Goal: Task Accomplishment & Management: Complete application form

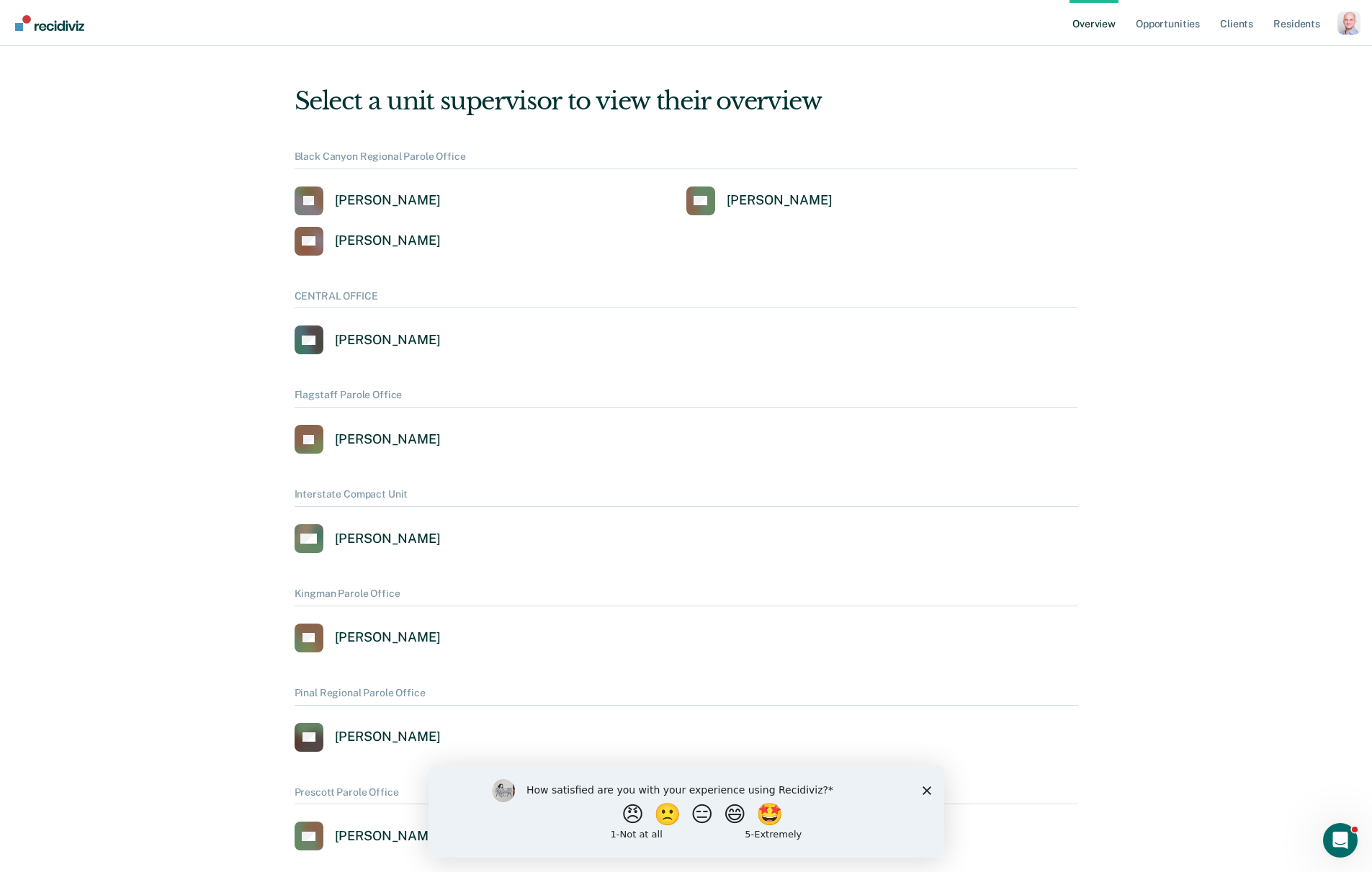
click at [1341, 23] on div "Profile dropdown button" at bounding box center [1349, 22] width 23 height 23
click at [1274, 66] on link "Profile" at bounding box center [1291, 66] width 93 height 12
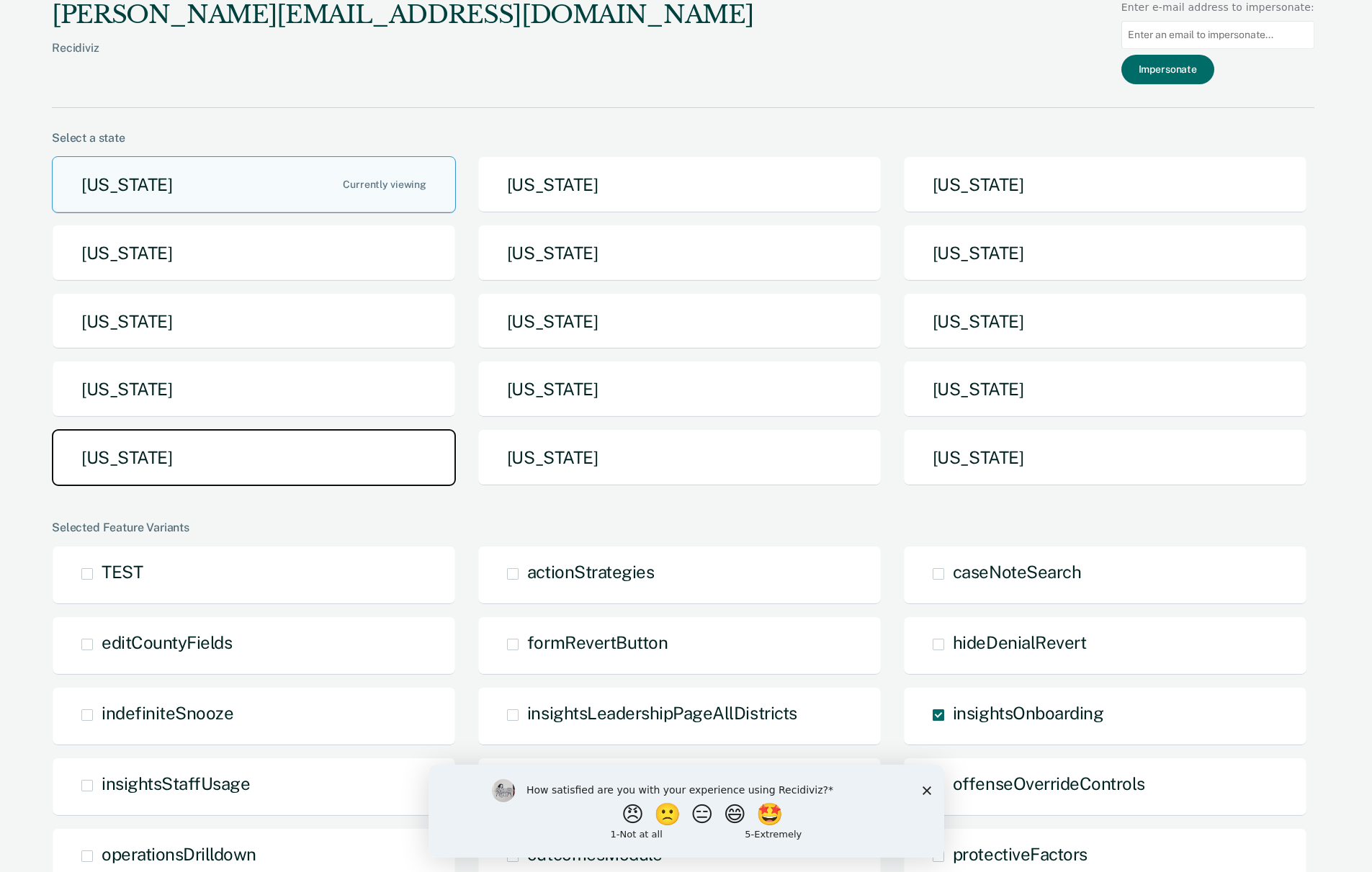
click at [189, 467] on button "Tennessee" at bounding box center [253, 458] width 404 height 57
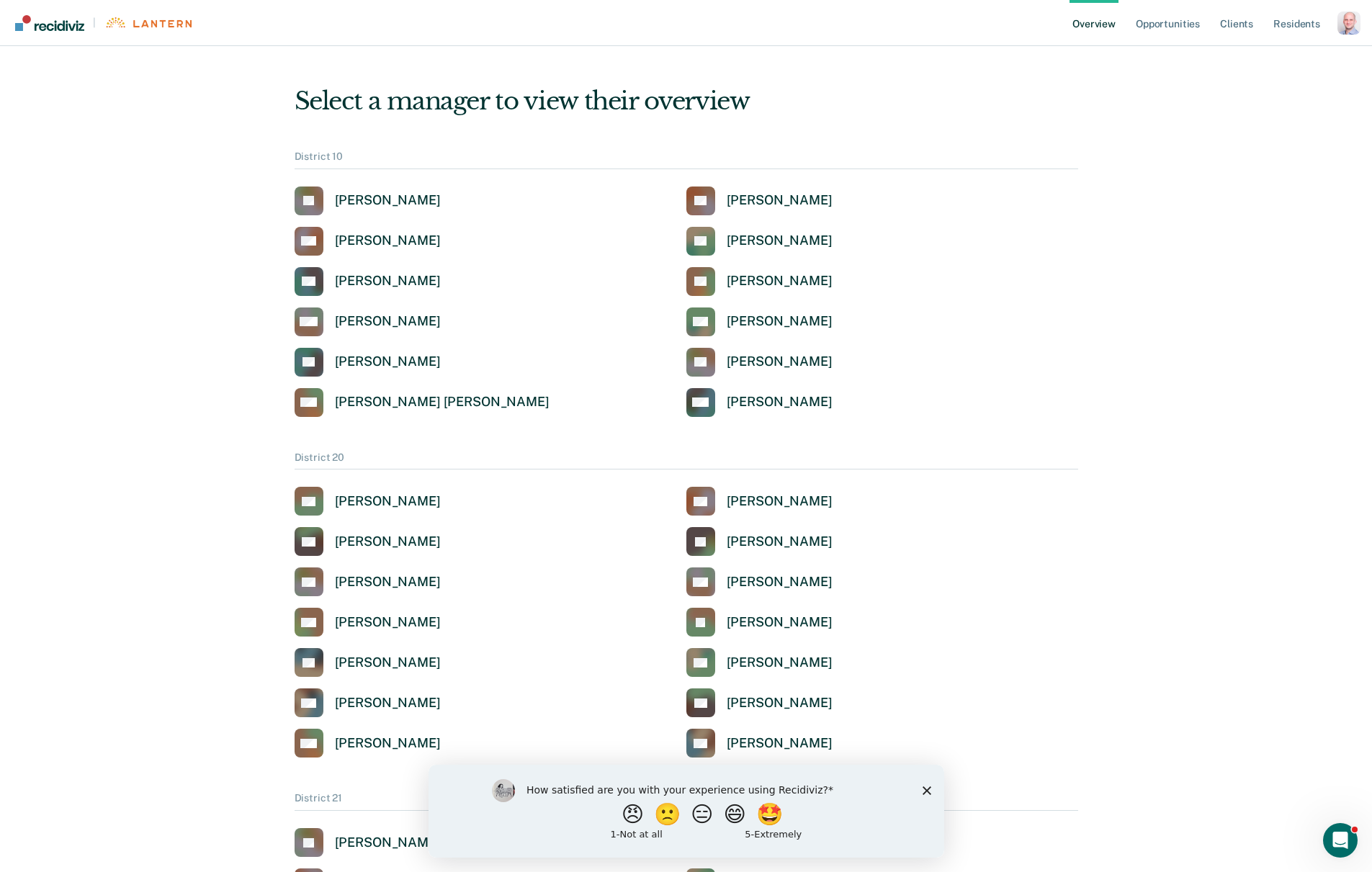
click at [923, 793] on polygon "Close survey" at bounding box center [926, 790] width 9 height 9
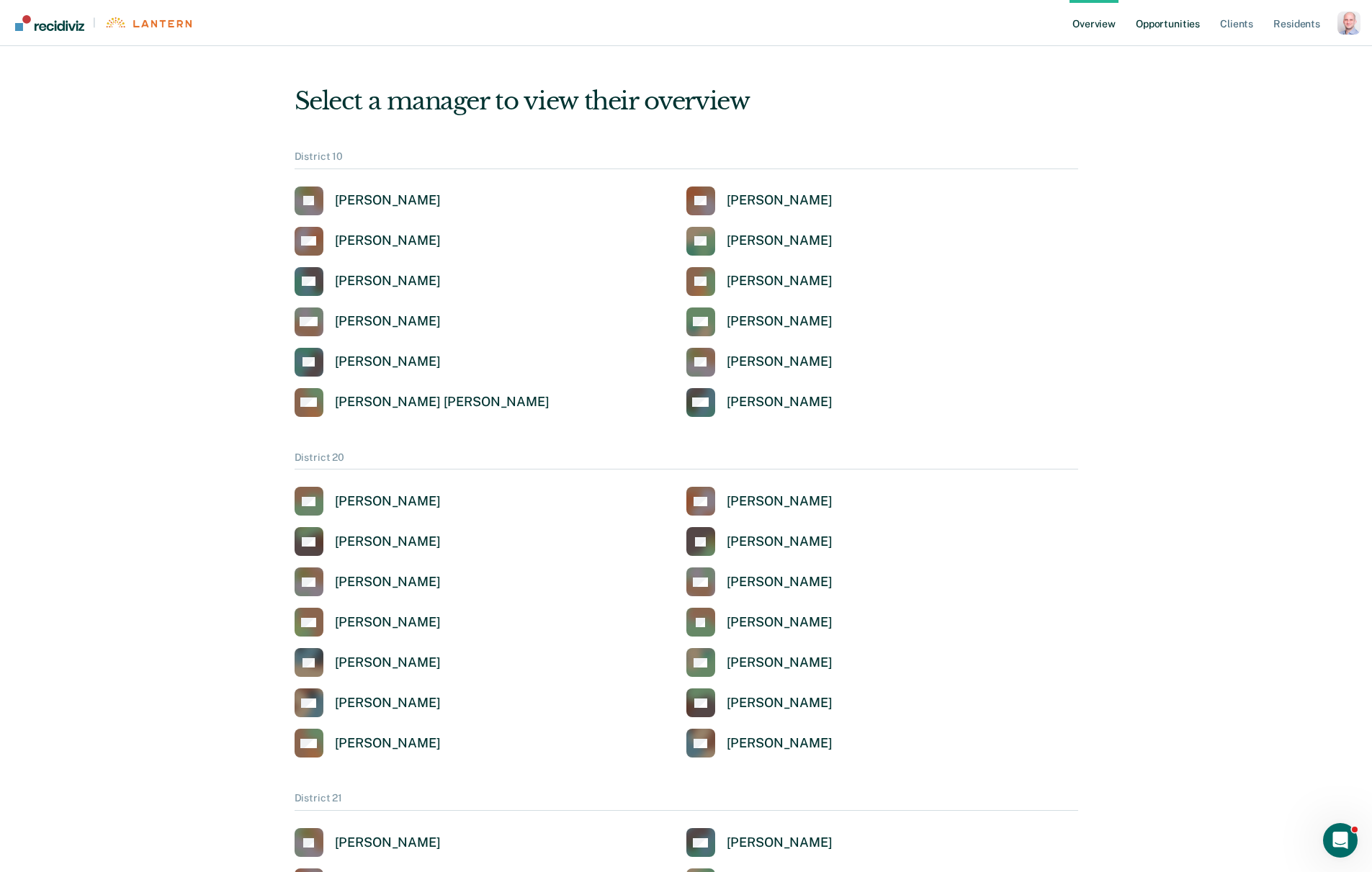
click at [1142, 24] on link "Opportunities" at bounding box center [1168, 23] width 70 height 46
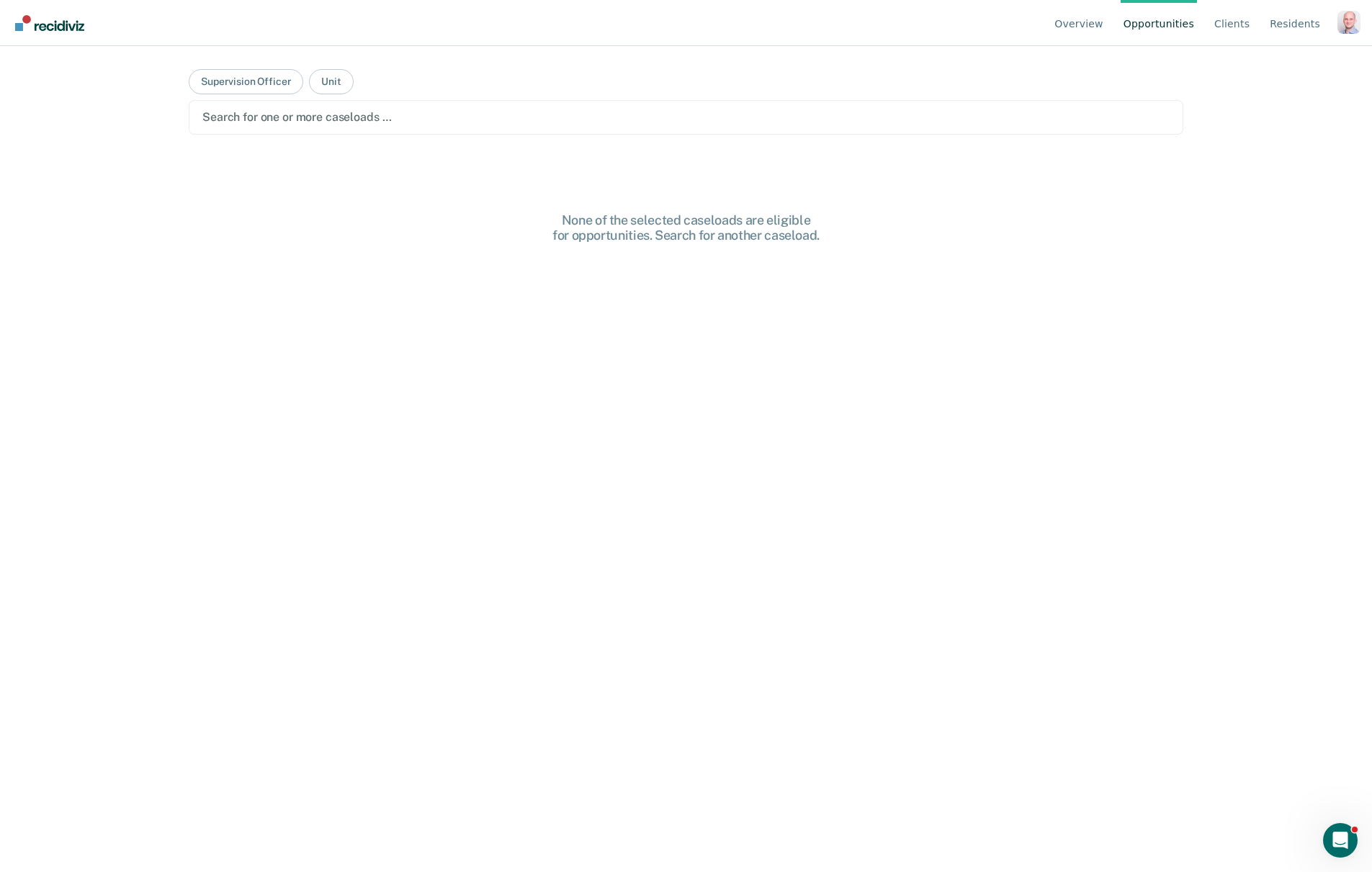
click at [261, 127] on div "Search for one or more caseloads …" at bounding box center [686, 117] width 970 height 19
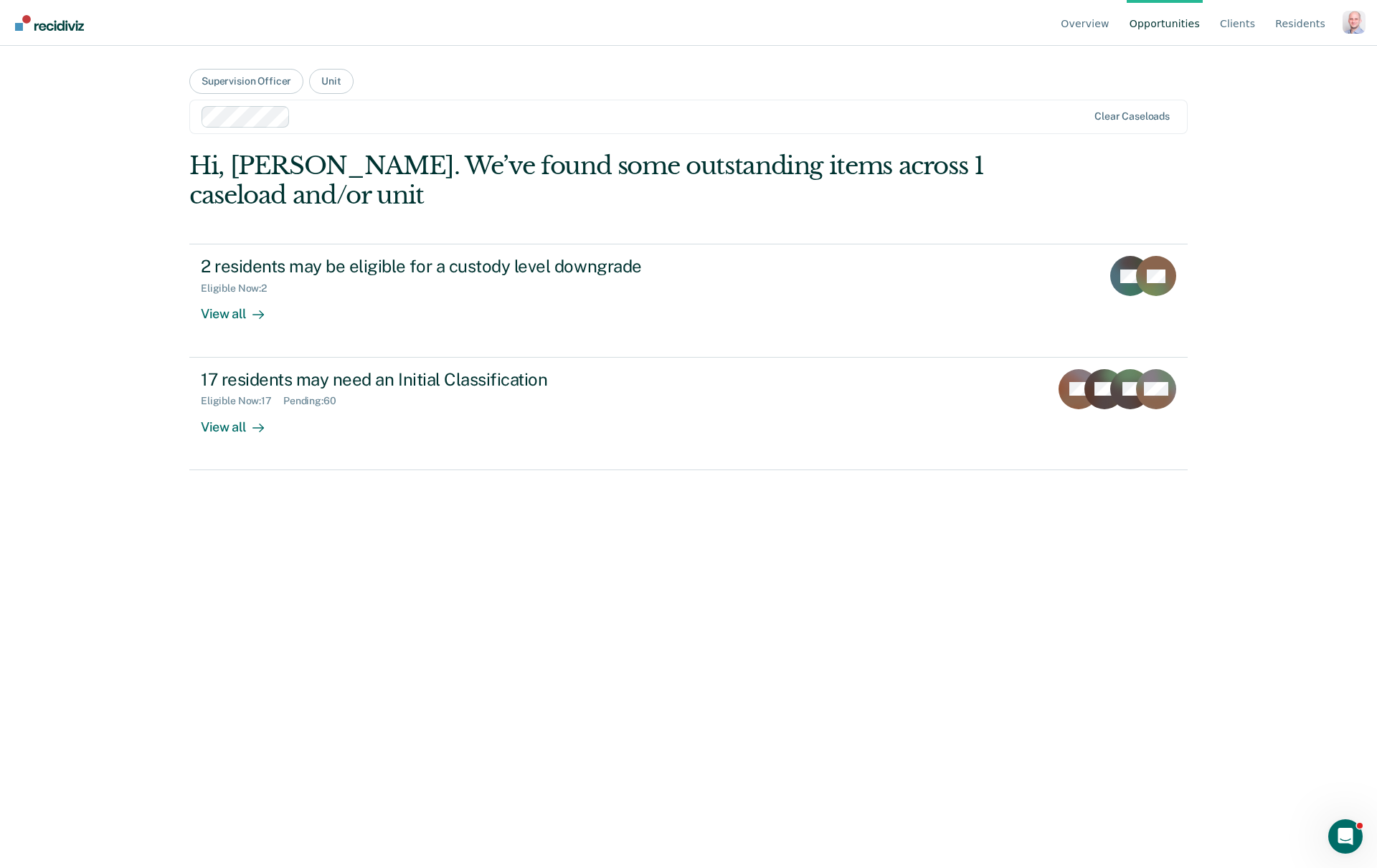
click at [831, 641] on div "Hi, Anthony. We’ve found some outstanding items across 1 caseload and/or unit 2…" at bounding box center [688, 505] width 998 height 707
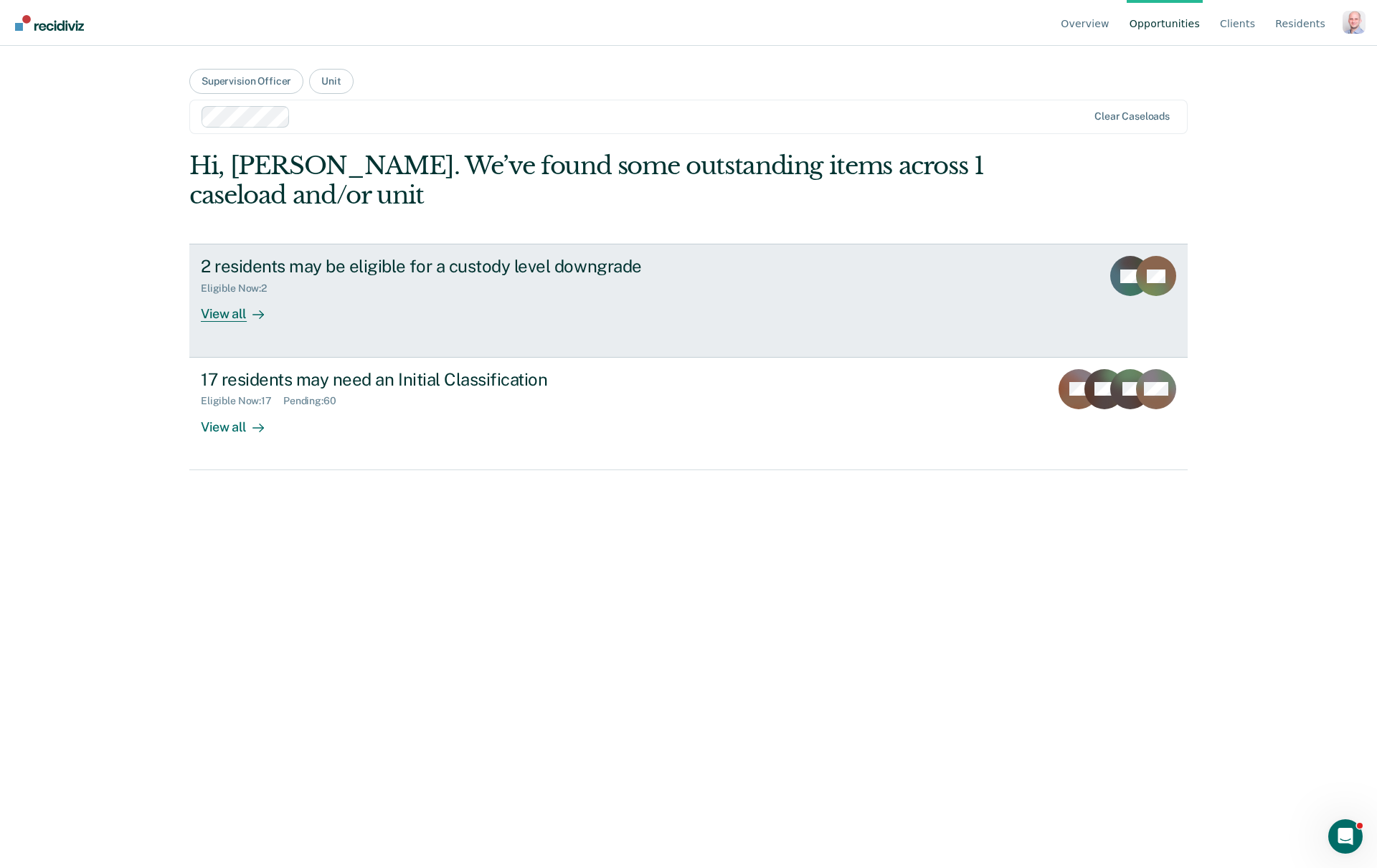
click at [247, 331] on link "2 residents may be eligible for a custody level downgrade Eligible Now : 2 View…" at bounding box center [688, 300] width 998 height 113
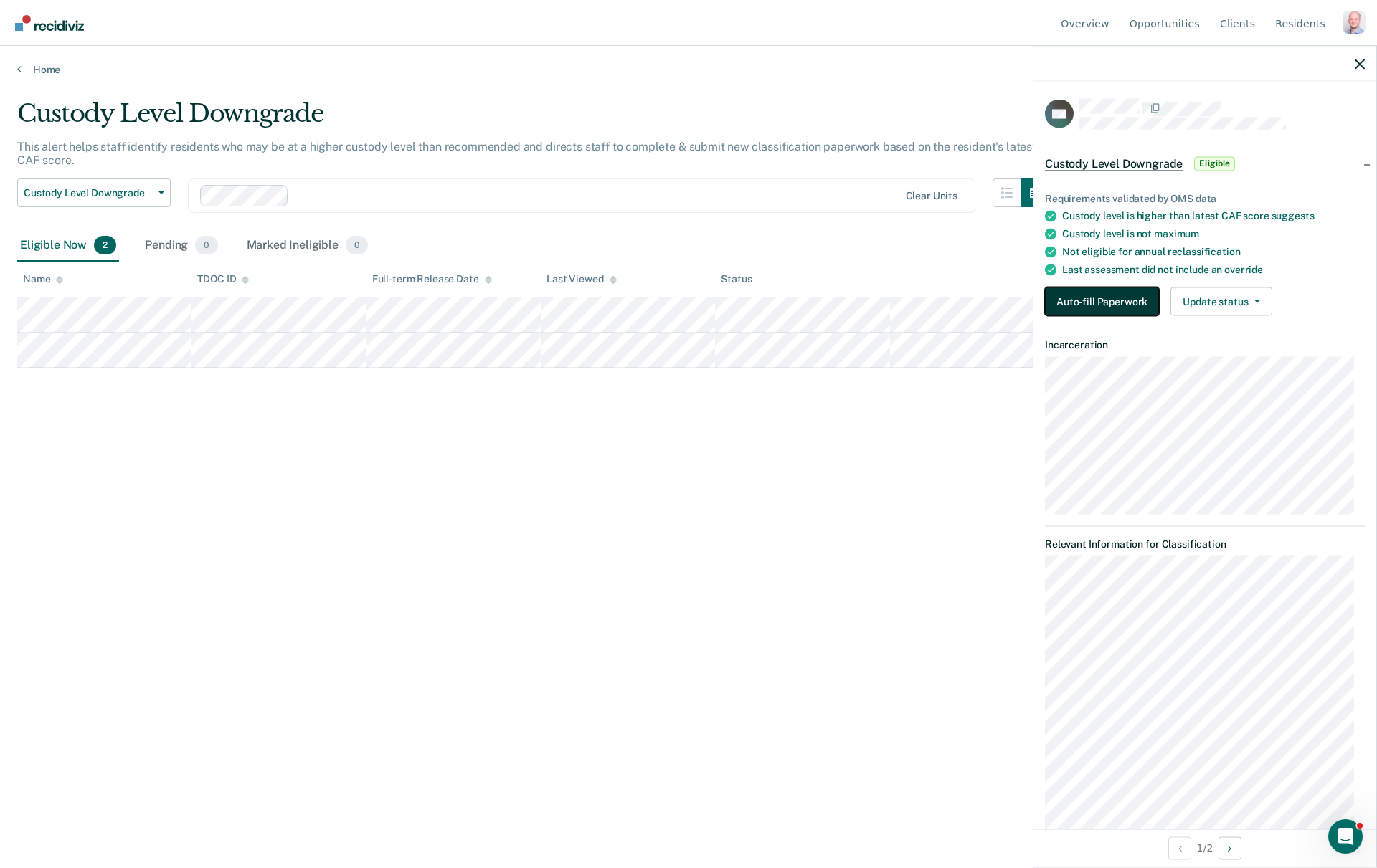
click at [1111, 308] on button "Auto-fill Paperwork" at bounding box center [1101, 302] width 114 height 29
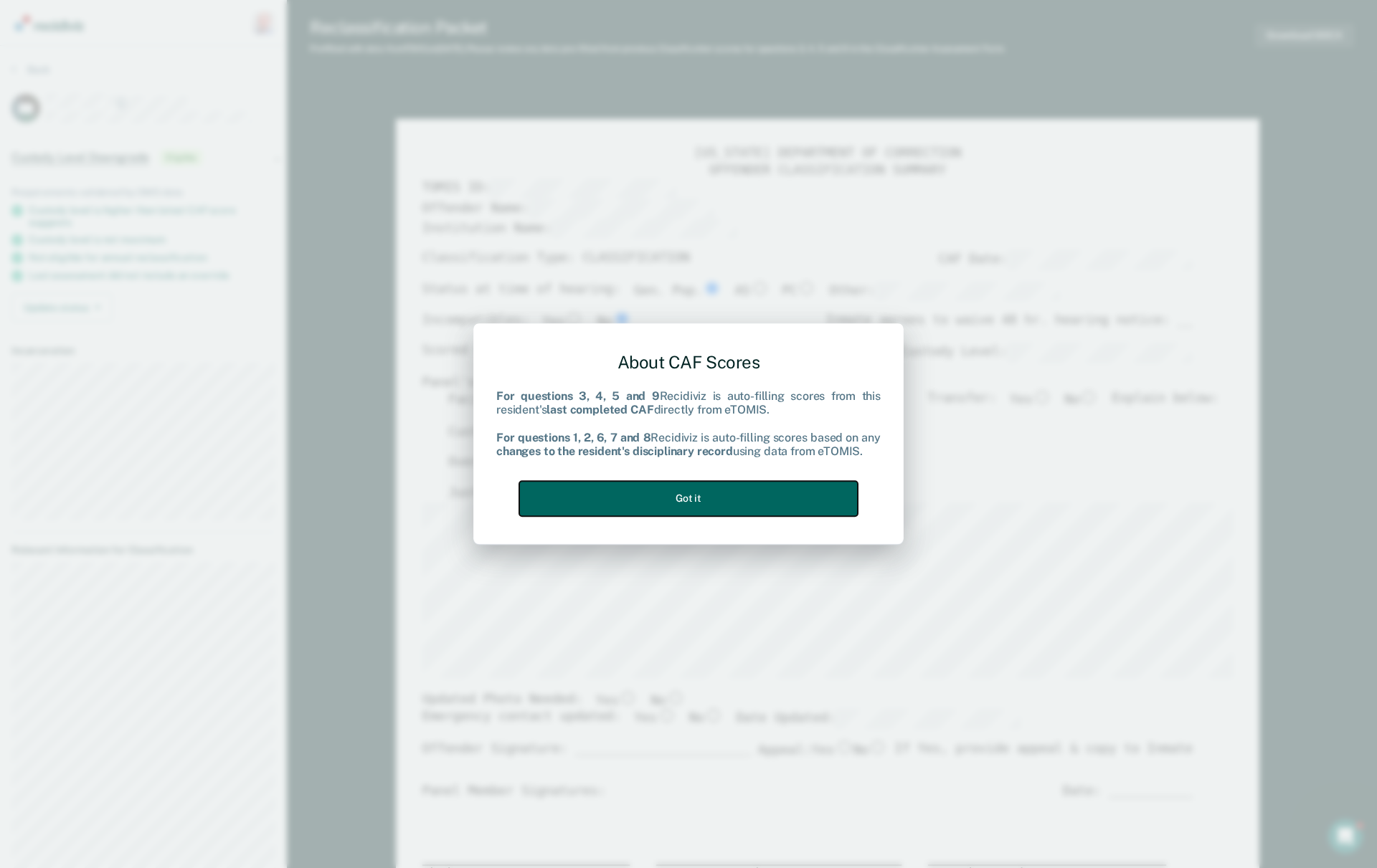
click at [649, 502] on button "Got it" at bounding box center [688, 498] width 338 height 35
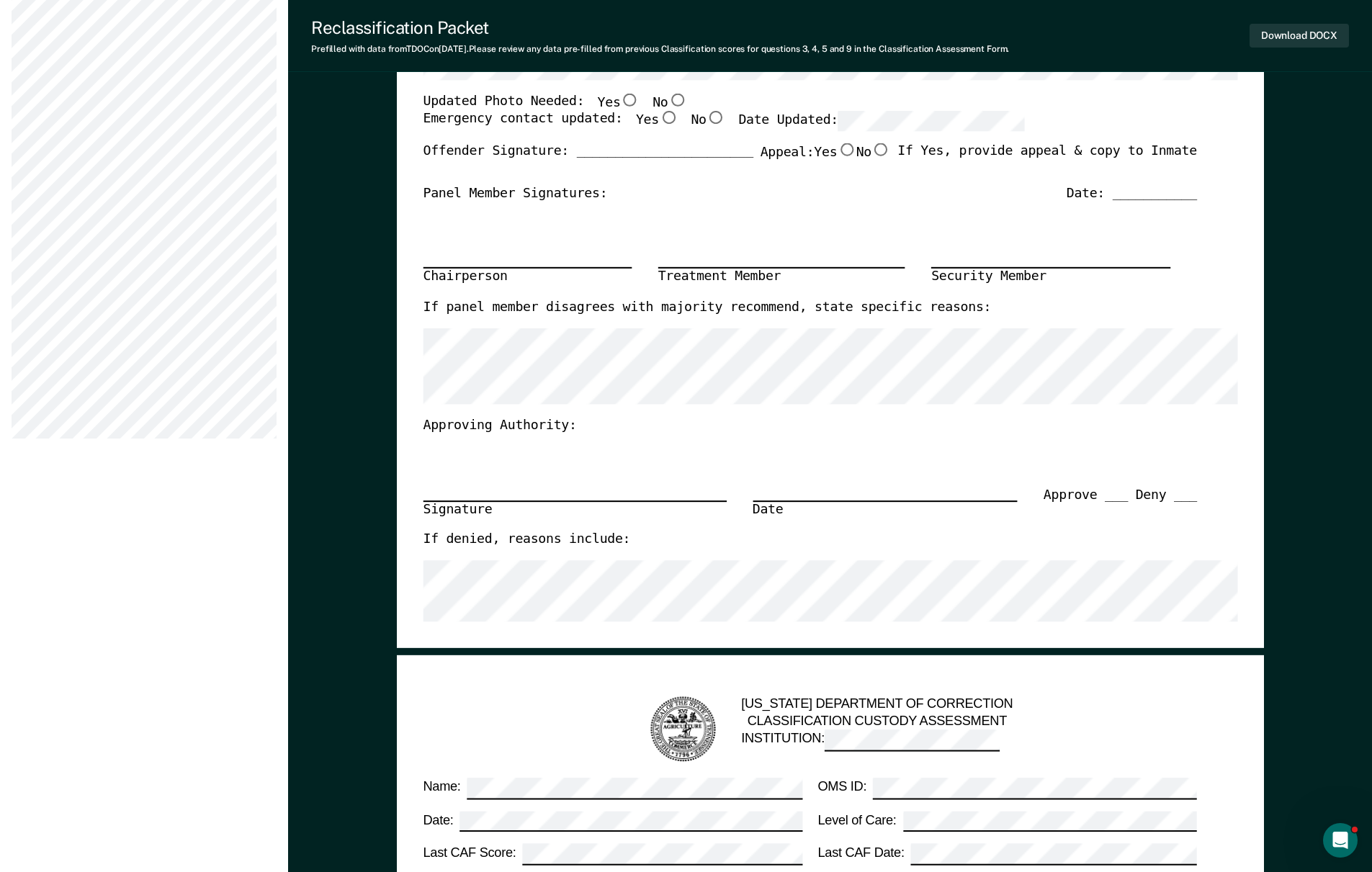
type textarea "x"
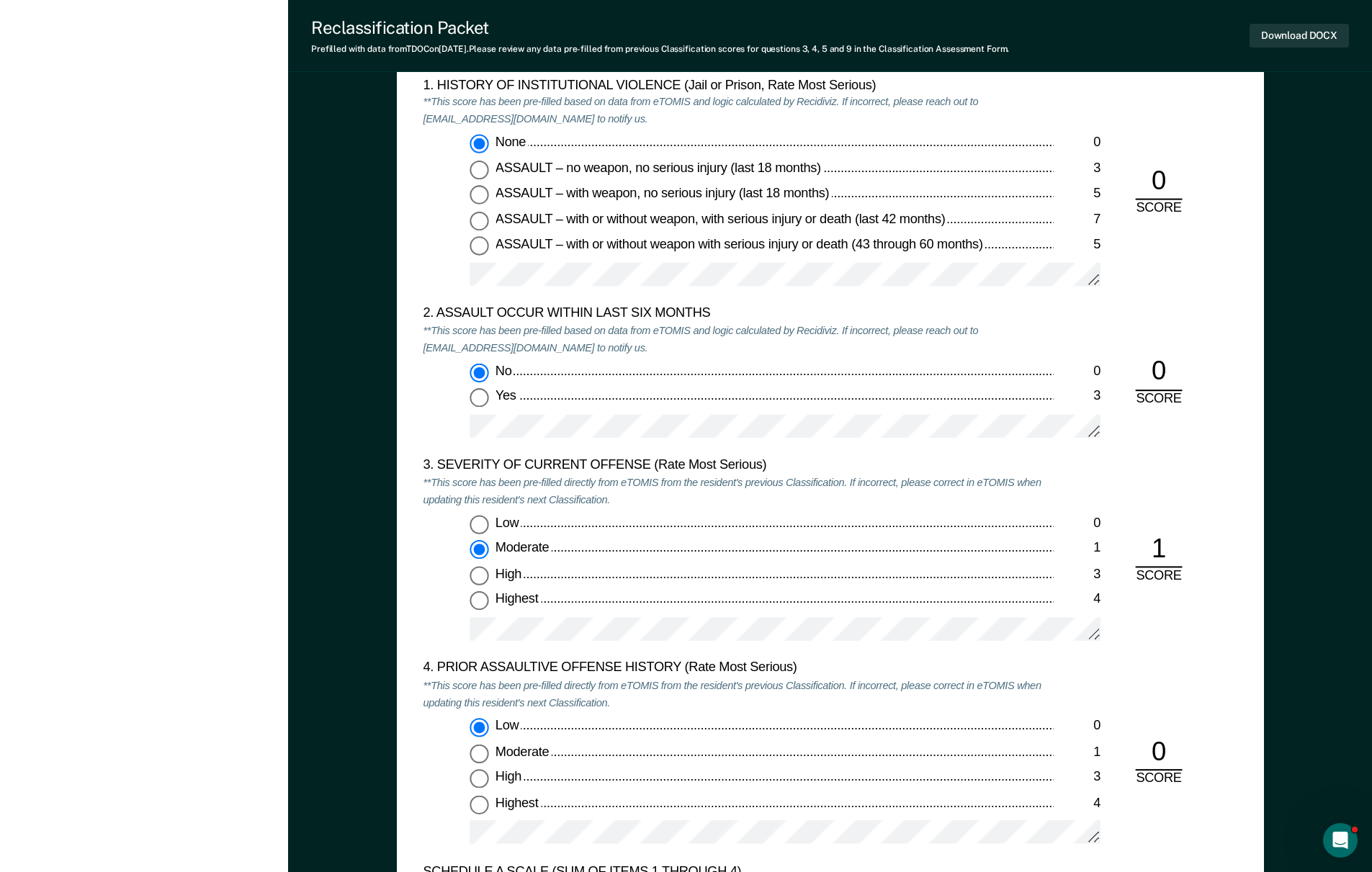
scroll to position [1424, 0]
click at [480, 195] on input "ASSAULT – with weapon, no serious injury (last 18 months) 5" at bounding box center [479, 196] width 19 height 19
click at [479, 202] on input "ASSAULT – with weapon, no serious injury (last 18 months) 5" at bounding box center [479, 196] width 19 height 19
click at [479, 202] on input "ASSAULT – with weapon, no serious injury (last 18 months) 5" at bounding box center [479, 196] width 19 height 19
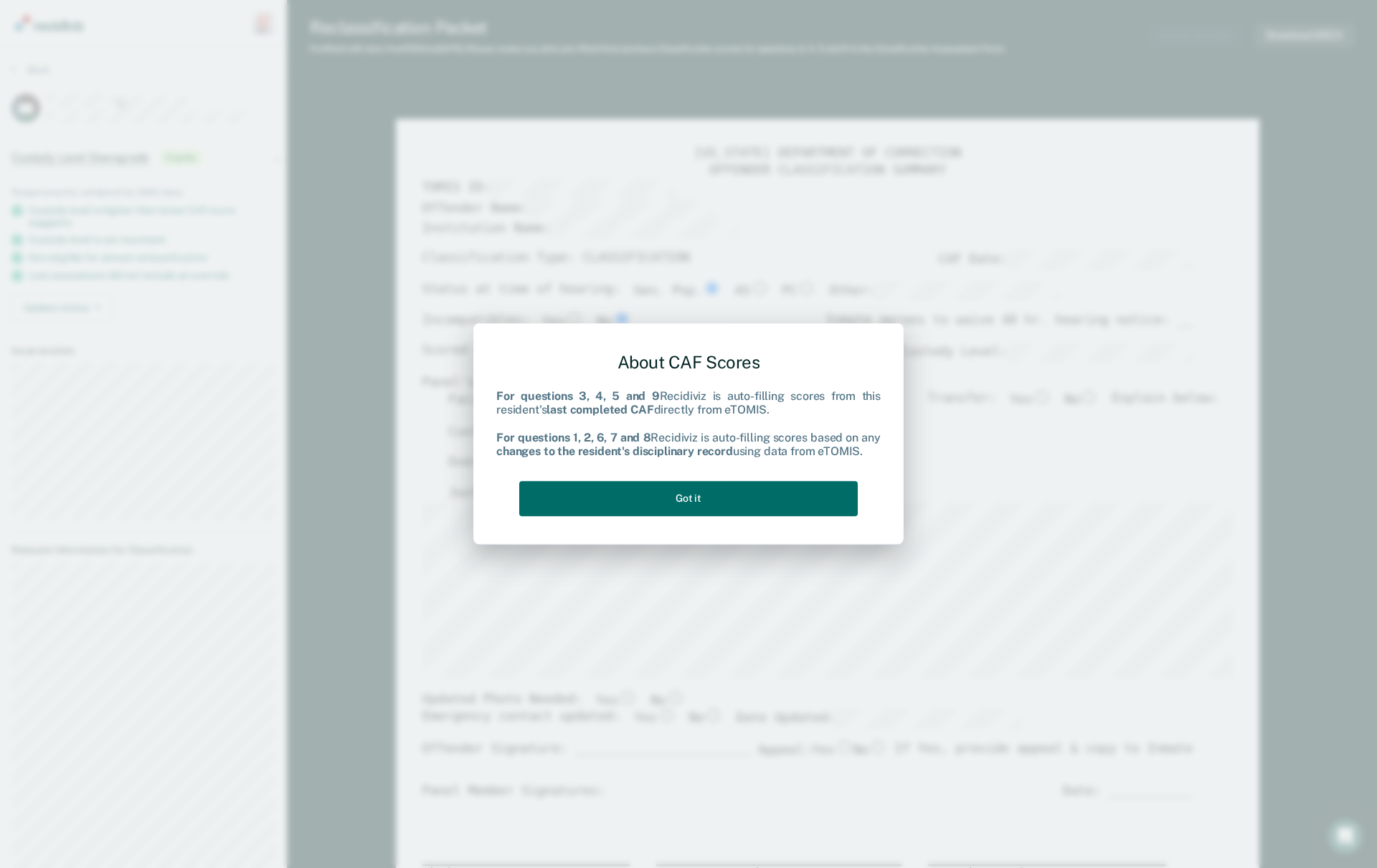
type textarea "x"
click at [1096, 584] on div "About CAF Scores For questions 3, 4, 5 and 9 Recidiviz is auto-filling scores f…" at bounding box center [688, 434] width 1377 height 868
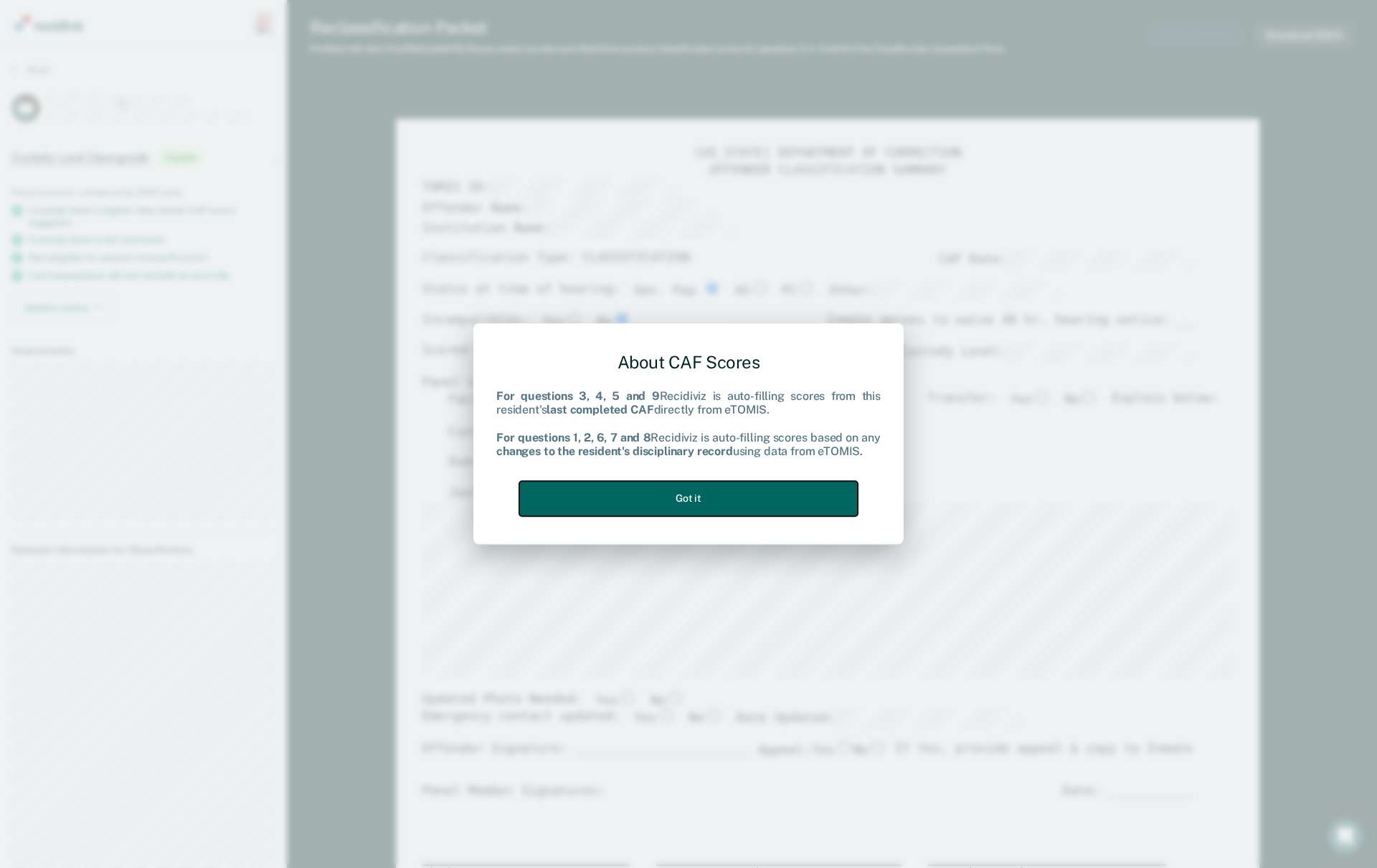
click at [690, 497] on button "Got it" at bounding box center [688, 498] width 338 height 35
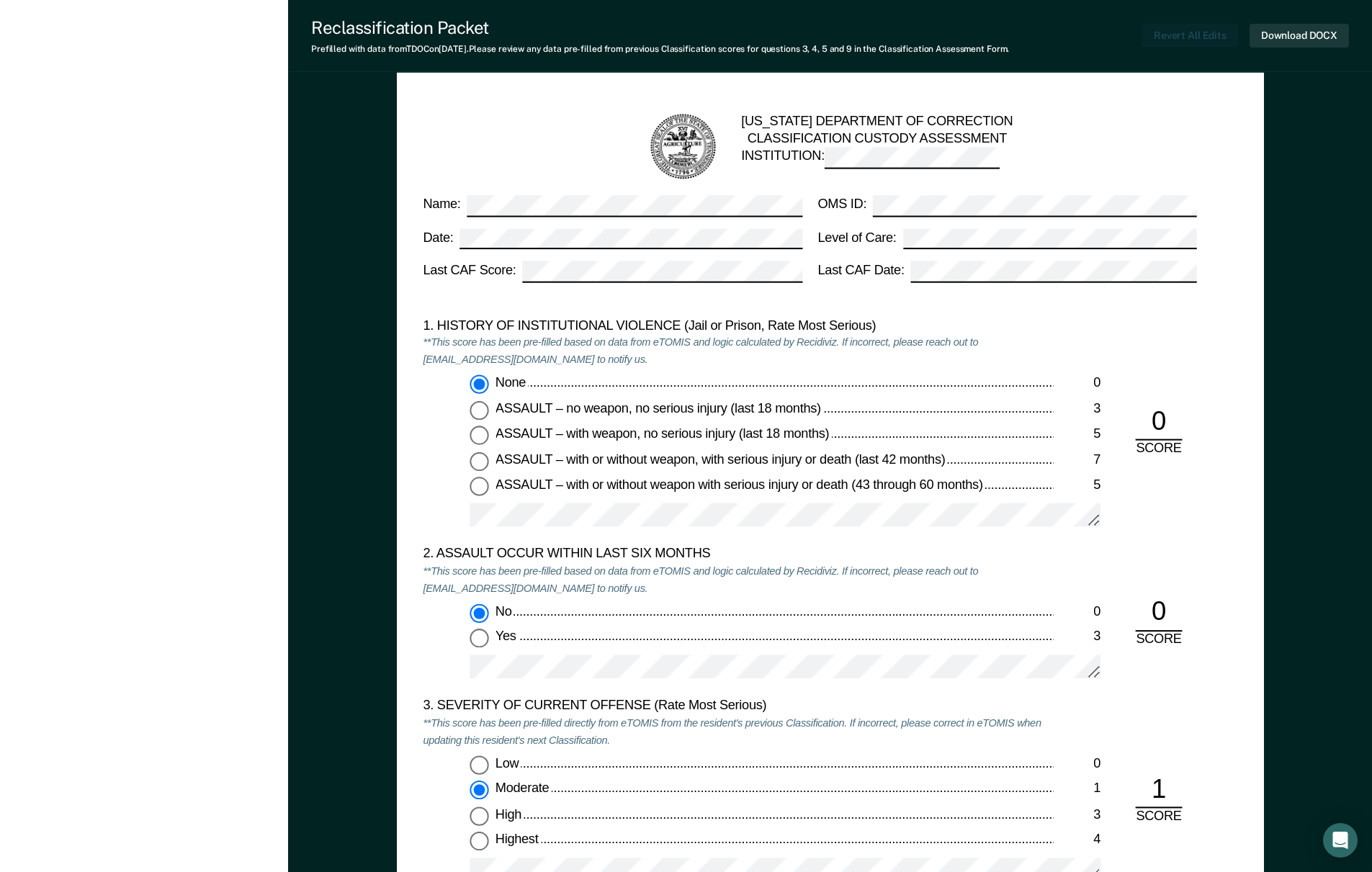
scroll to position [1360, 0]
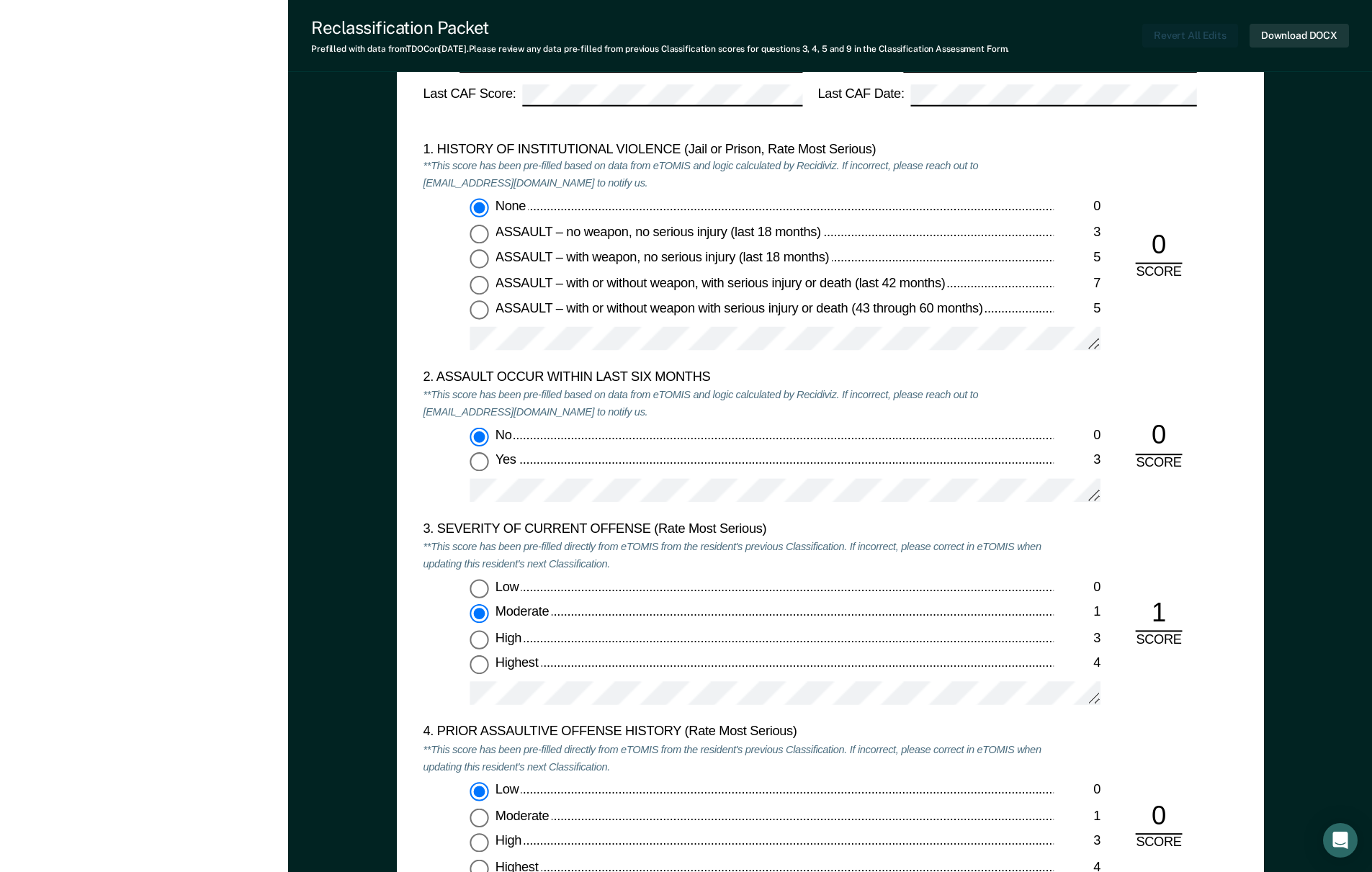
click at [1119, 308] on div "1. HISTORY OF INSTITUTIONAL VIOLENCE (Jail or Prison, Rate Most Serious) **This…" at bounding box center [830, 255] width 815 height 228
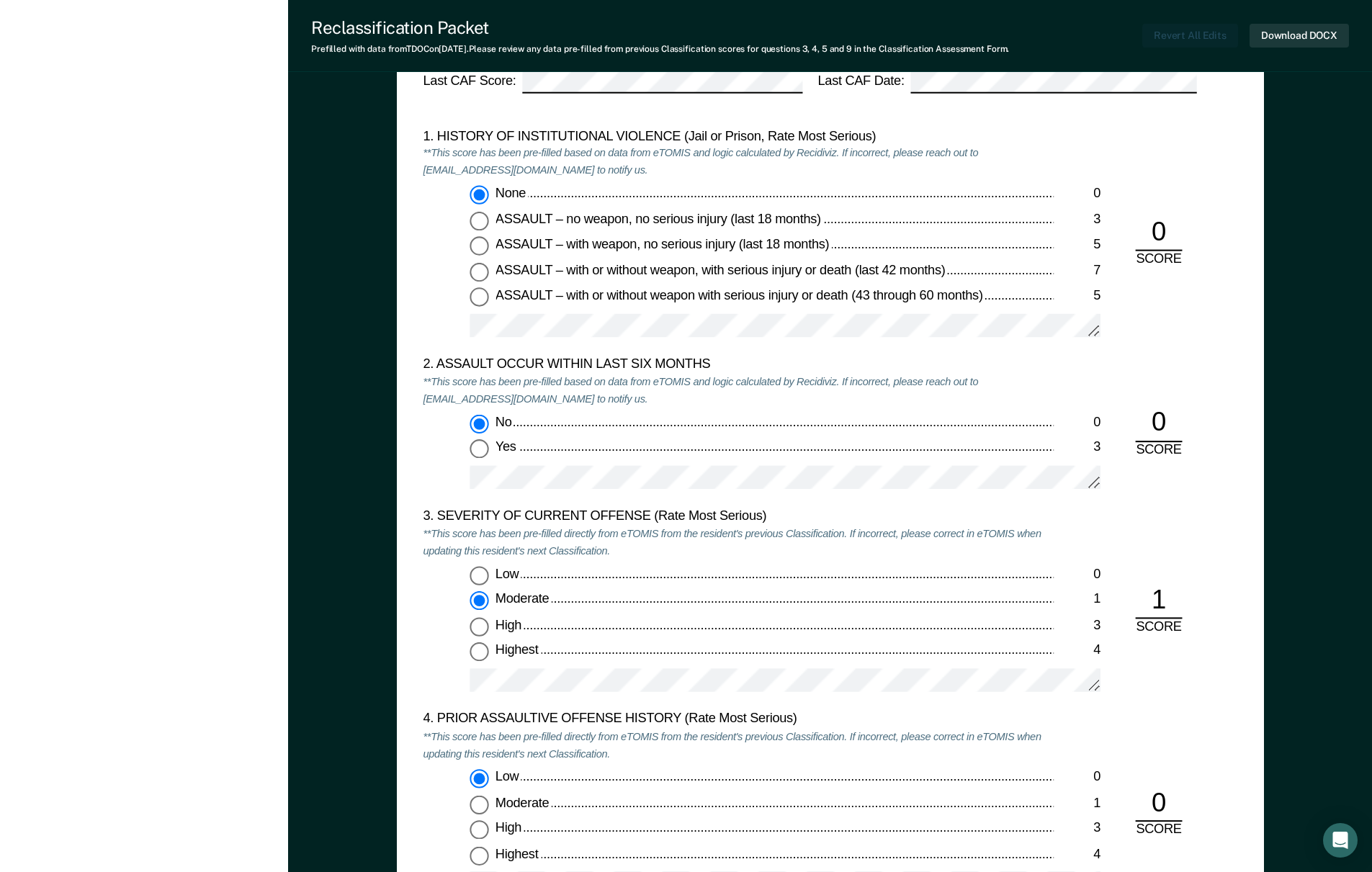
scroll to position [1083, 0]
